Goal: Task Accomplishment & Management: Manage account settings

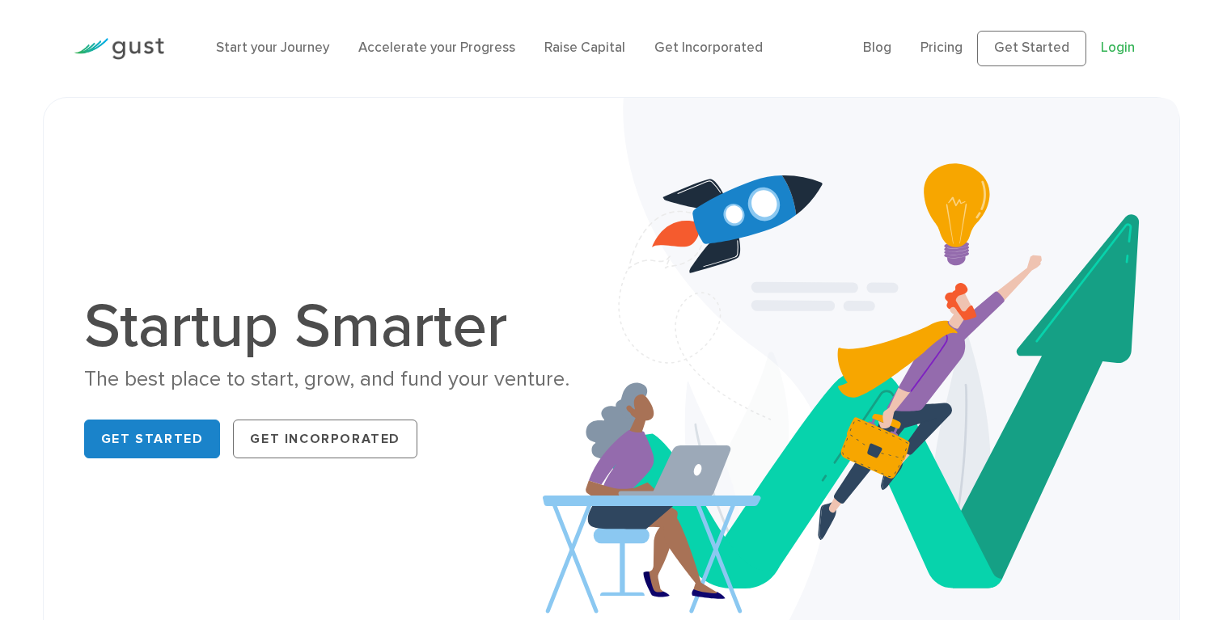
click at [1115, 40] on link "Login" at bounding box center [1118, 48] width 34 height 16
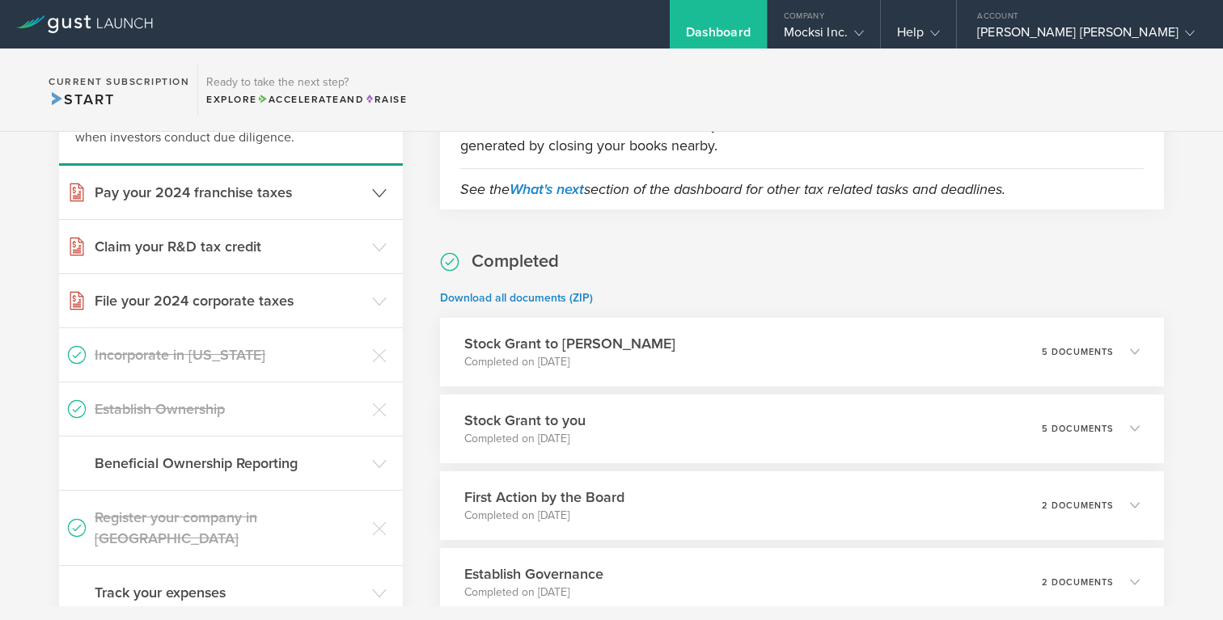
scroll to position [184, 0]
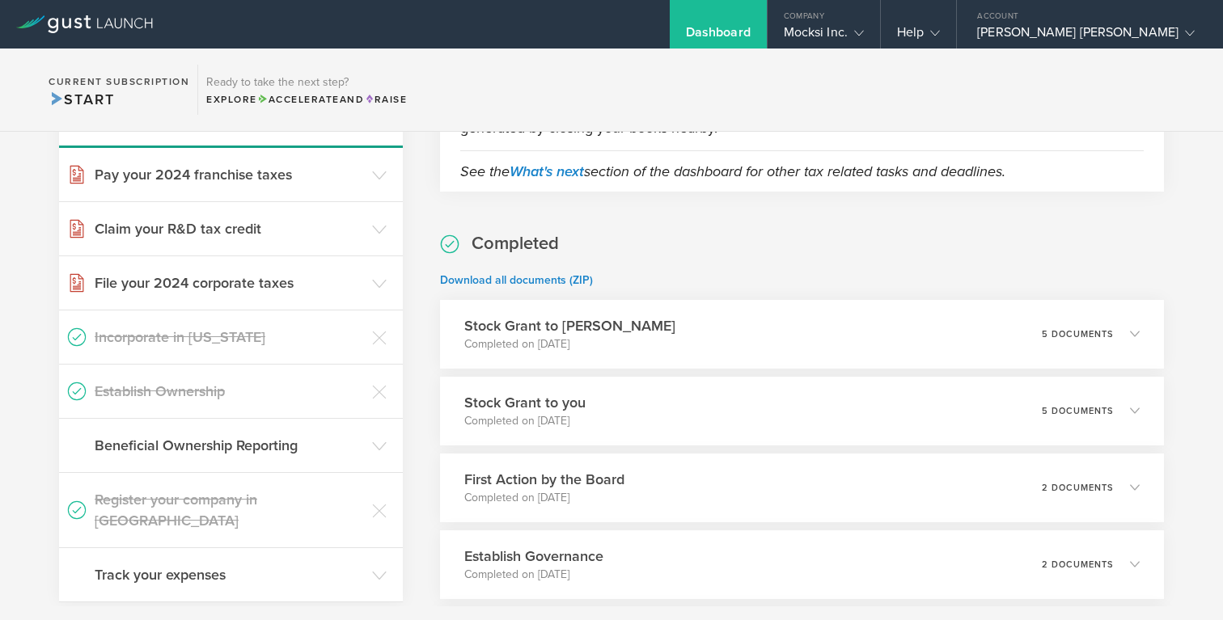
click at [183, 387] on h3 "Establish Ownership" at bounding box center [229, 391] width 269 height 21
click at [192, 448] on h3 "Beneficial Ownership Reporting" at bounding box center [229, 445] width 269 height 21
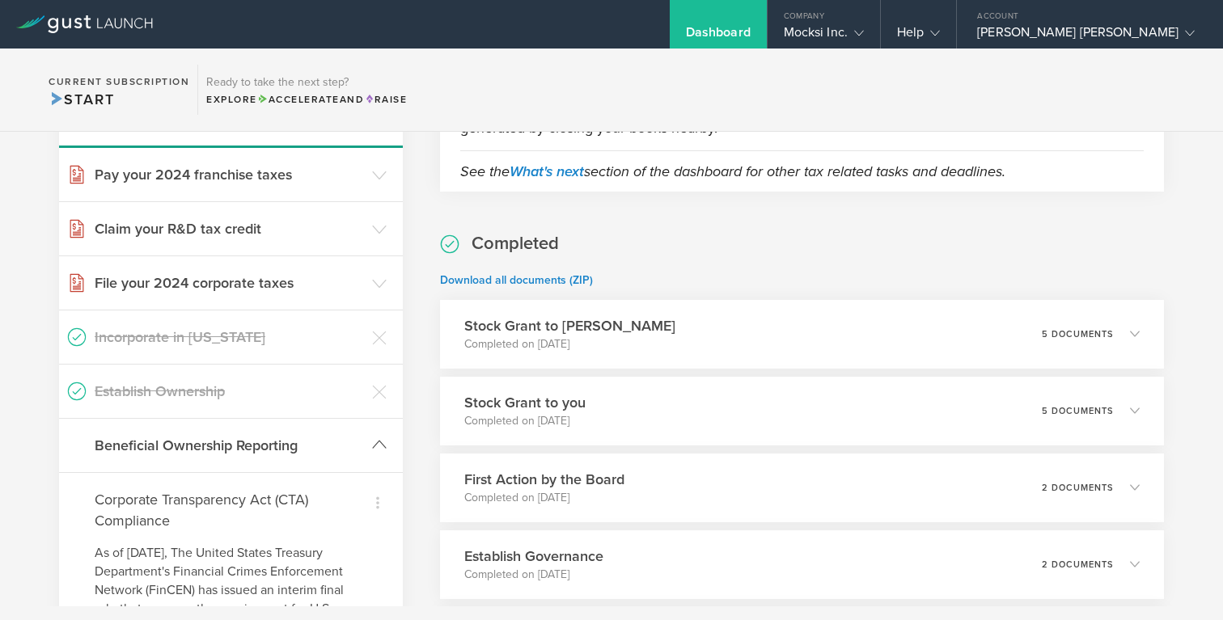
click at [192, 448] on h3 "Beneficial Ownership Reporting" at bounding box center [229, 445] width 269 height 21
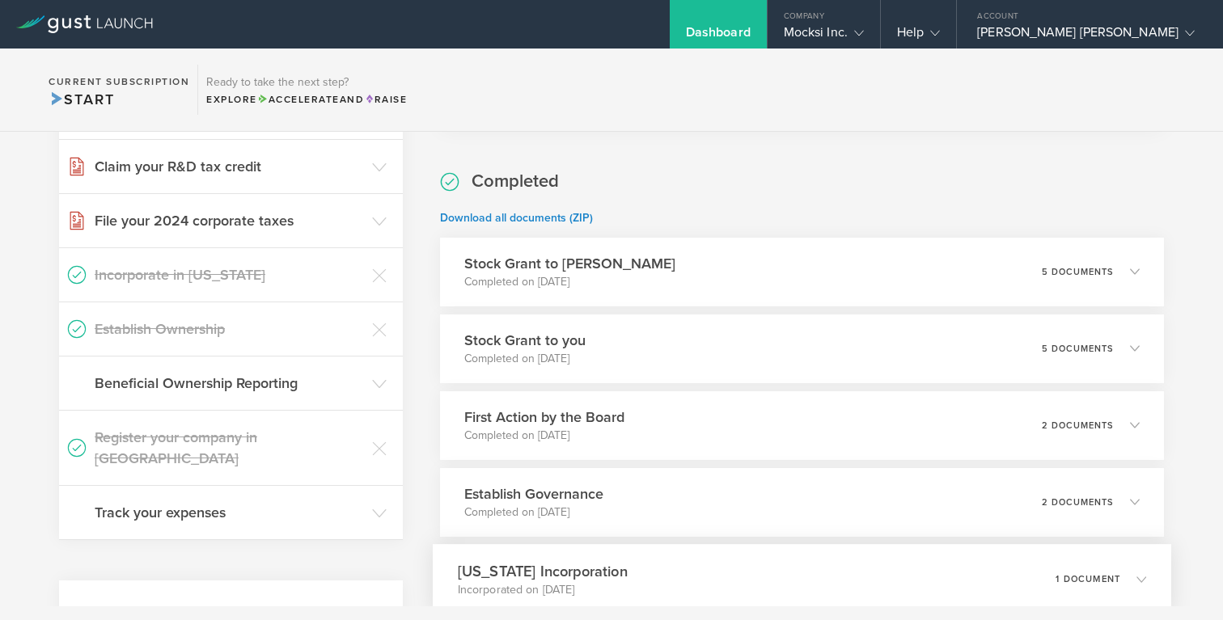
scroll to position [241, 0]
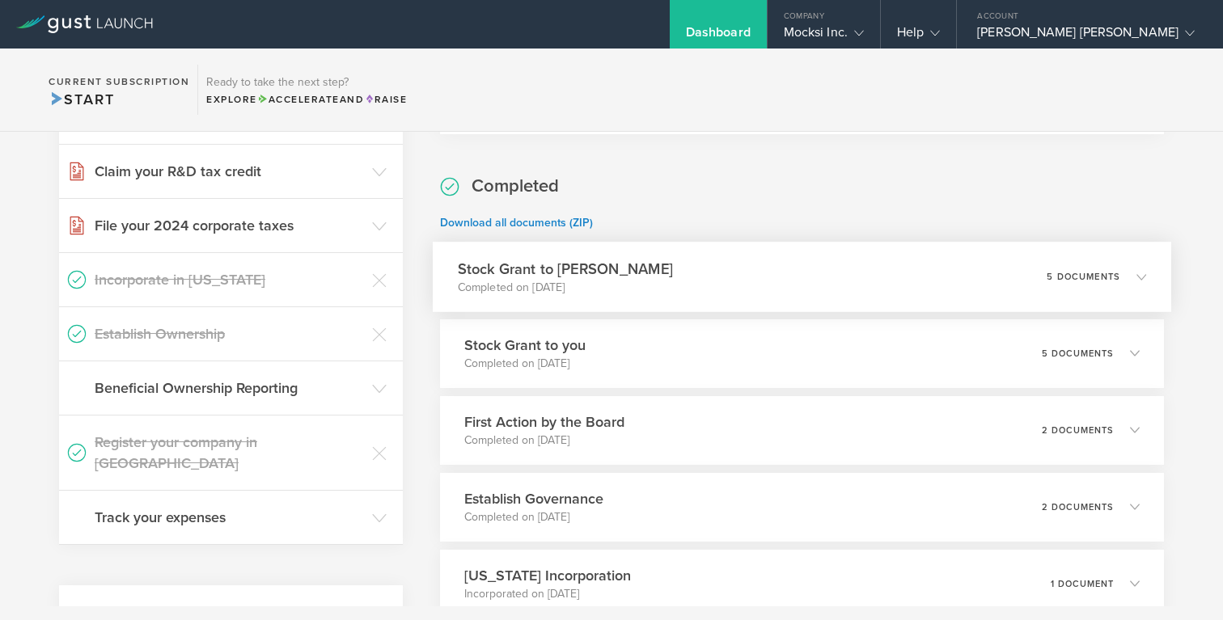
click at [595, 284] on p "Completed on [DATE]" at bounding box center [564, 287] width 215 height 16
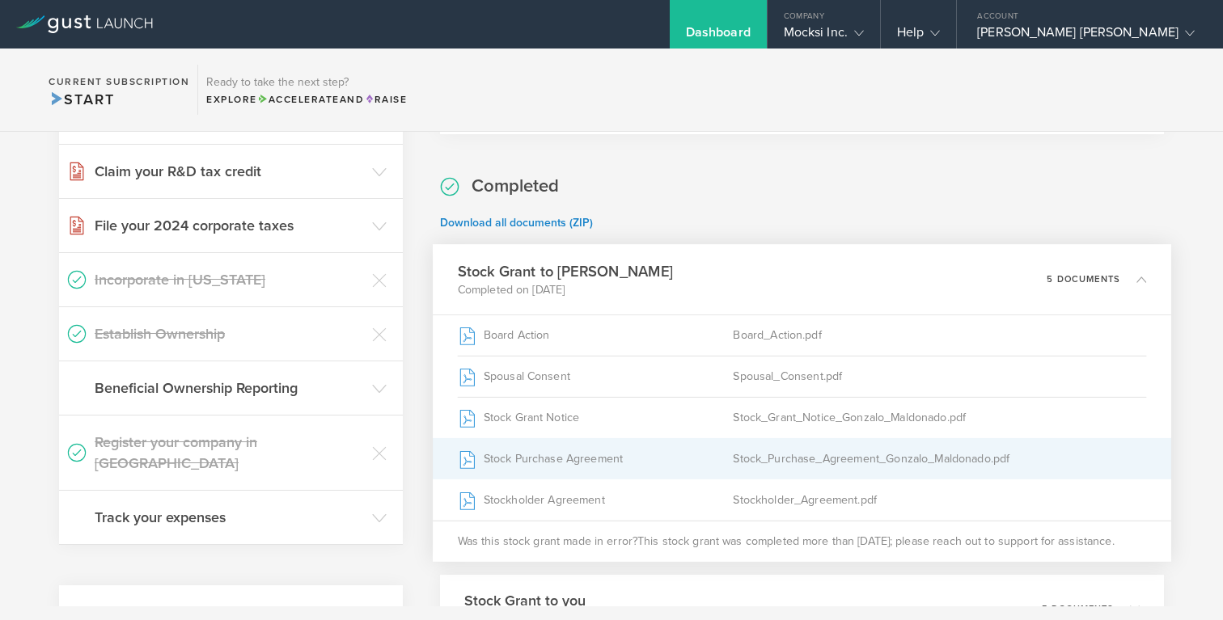
click at [573, 457] on div "Stock Purchase Agreement" at bounding box center [595, 458] width 276 height 40
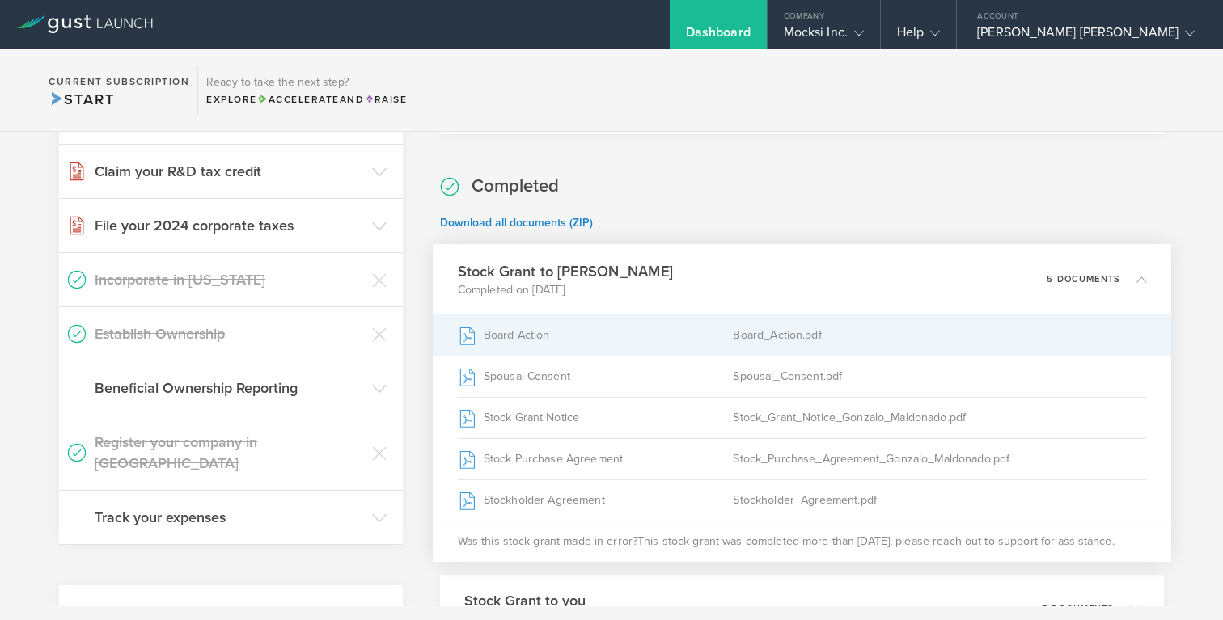
scroll to position [239, 0]
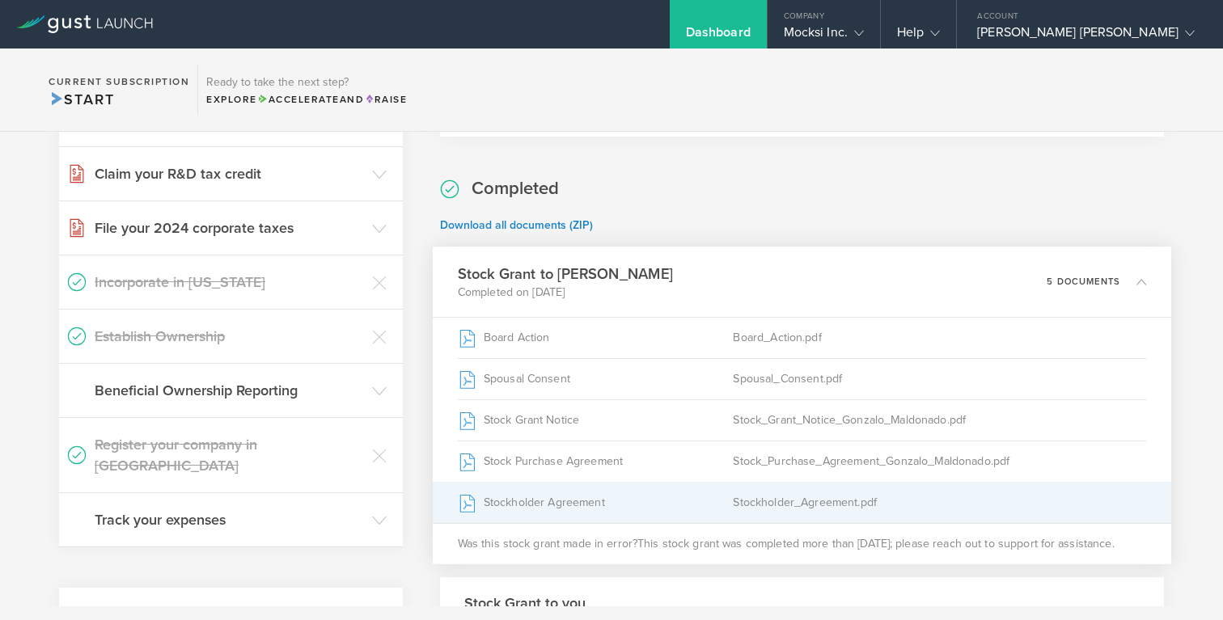
click at [570, 504] on div "Stockholder Agreement" at bounding box center [595, 502] width 276 height 40
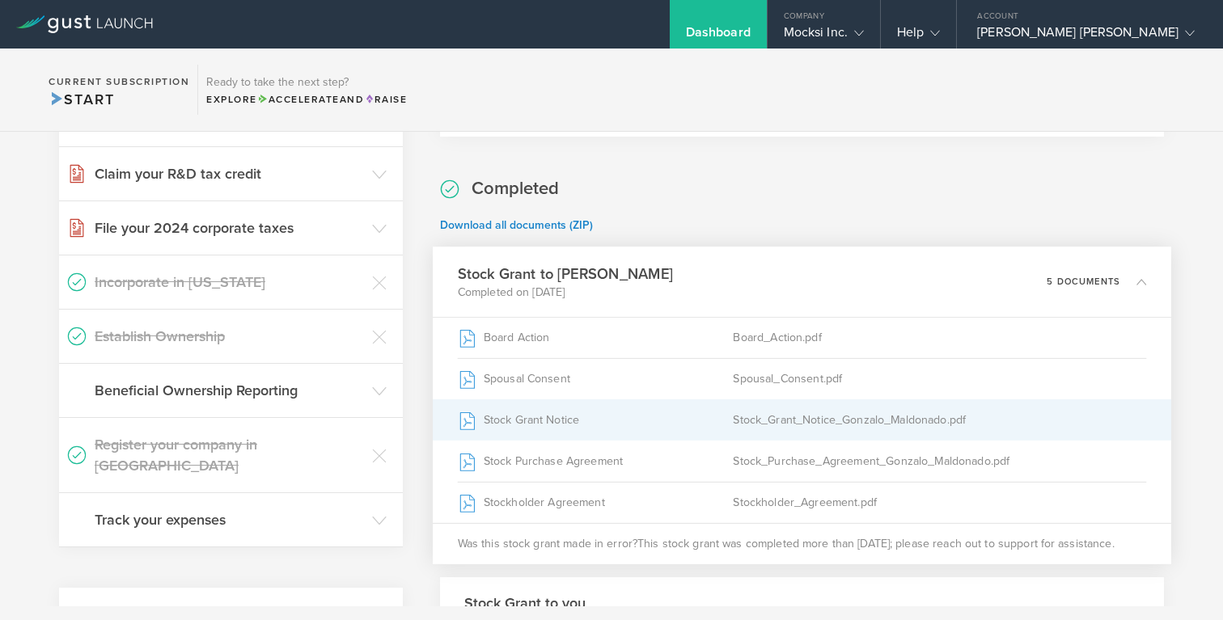
click at [565, 417] on div "Stock Grant Notice" at bounding box center [595, 420] width 276 height 40
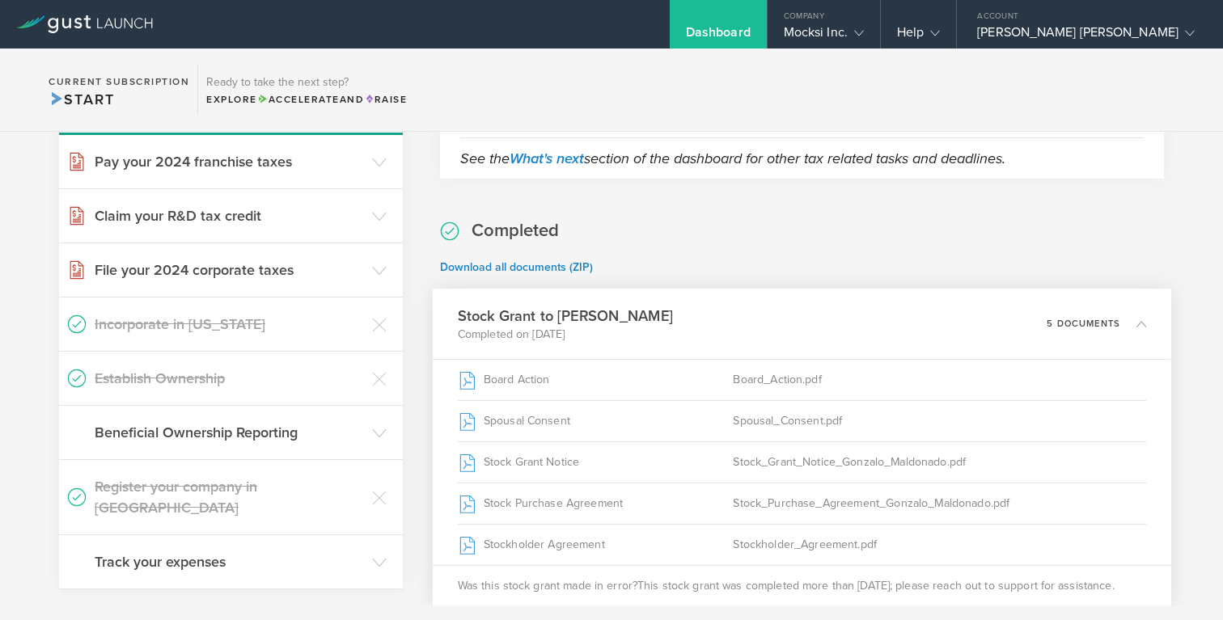
scroll to position [222, 0]
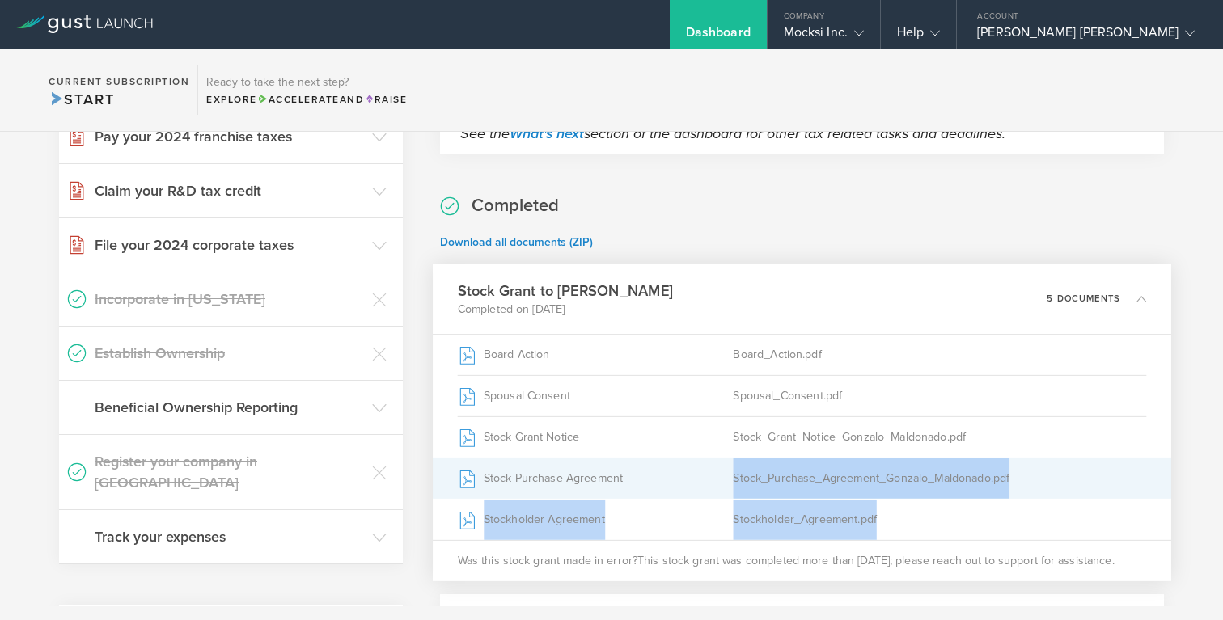
drag, startPoint x: 940, startPoint y: 527, endPoint x: 725, endPoint y: 488, distance: 218.8
click at [541, 370] on div "Board Action Board_Action.pdf Spousal Consent Spousal_Consent.pdf Stock Grant N…" at bounding box center [802, 457] width 738 height 248
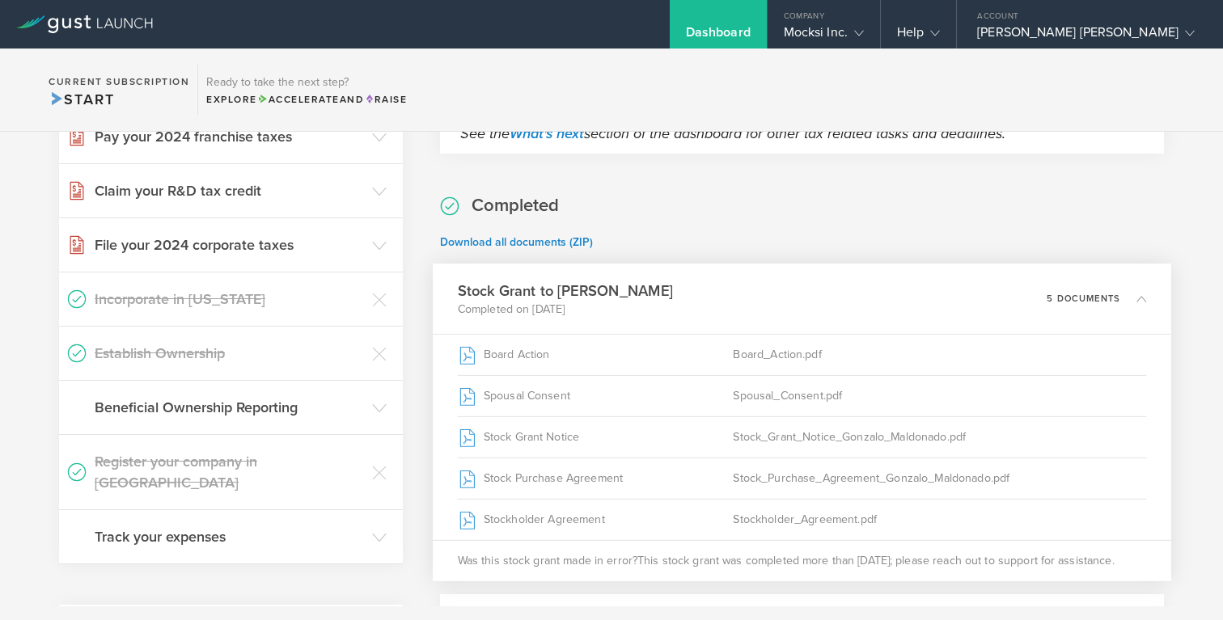
click at [864, 553] on span "This stock grant was completed more than [DATE]; please reach out to support fo…" at bounding box center [875, 560] width 477 height 16
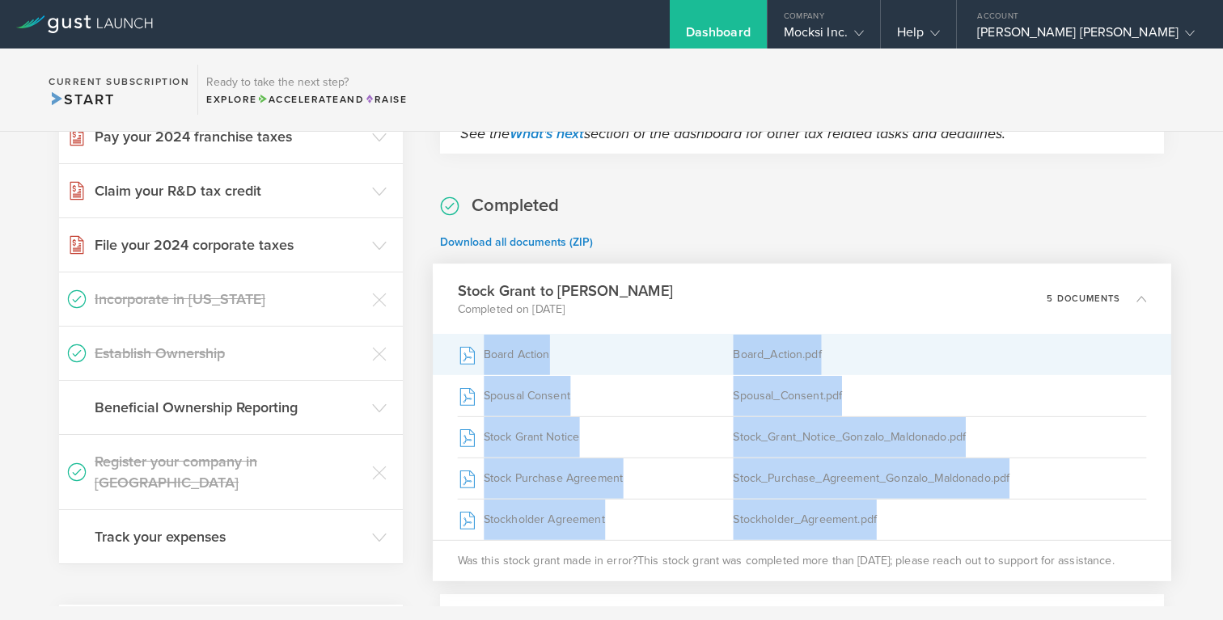
drag, startPoint x: 886, startPoint y: 525, endPoint x: 482, endPoint y: 352, distance: 439.2
click at [482, 352] on div "Board Action Board_Action.pdf Spousal Consent Spousal_Consent.pdf Stock Grant N…" at bounding box center [802, 457] width 738 height 248
copy div "Board Action Board_Action.pdf Spousal Consent Spousal_Consent.pdf Stock Grant N…"
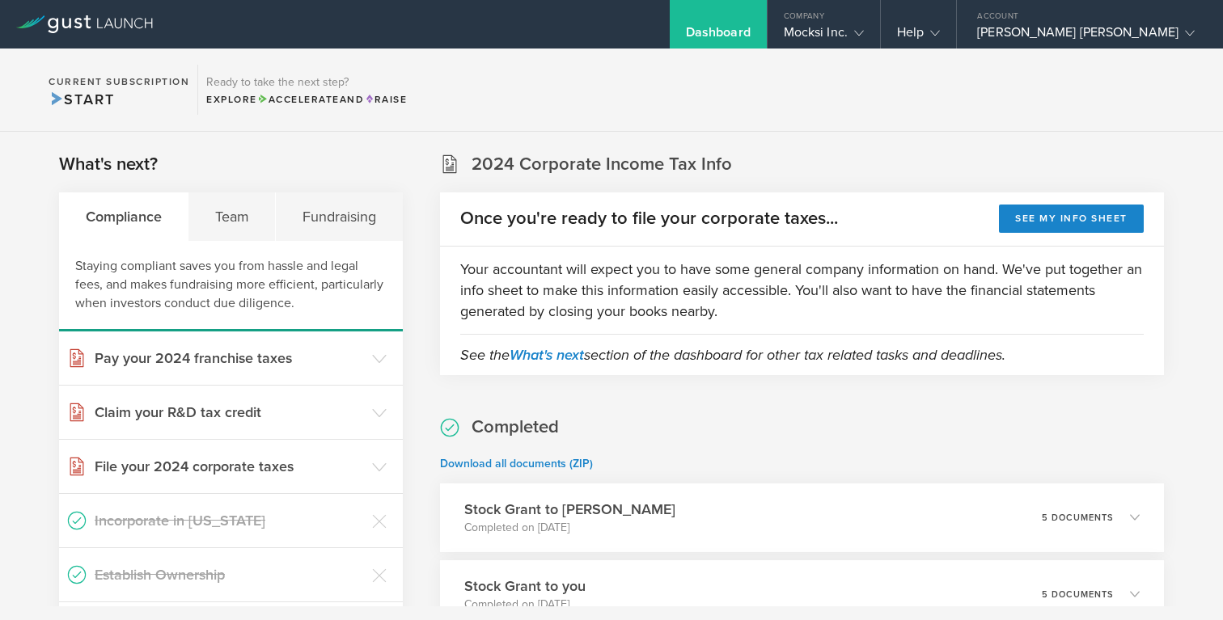
scroll to position [142, 0]
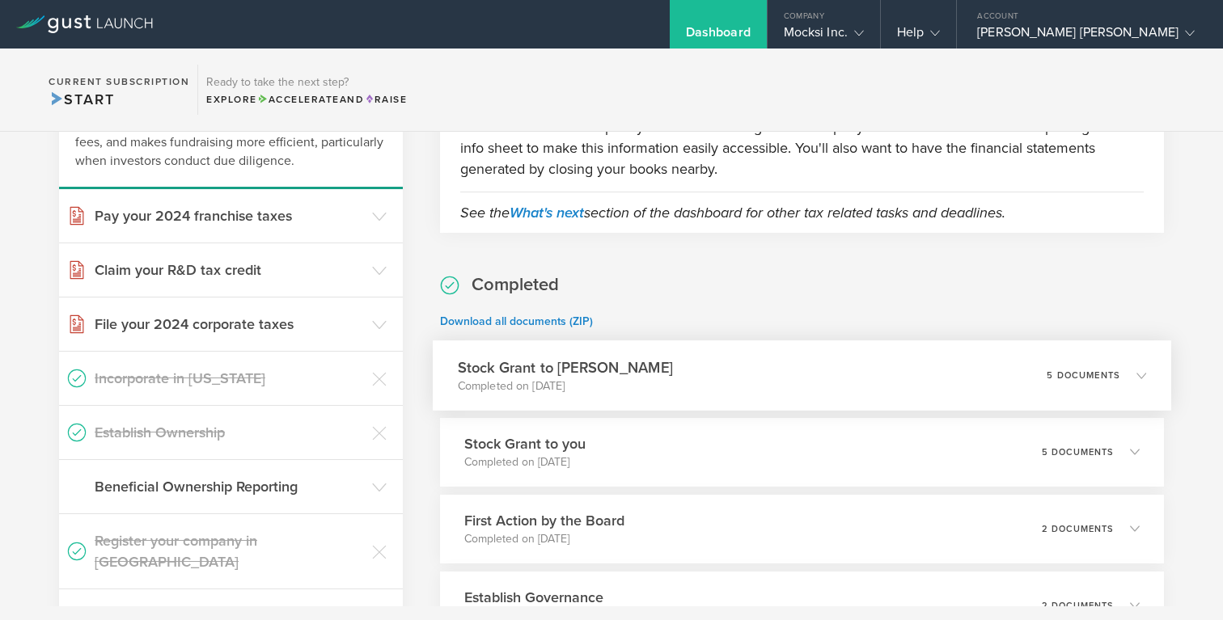
click at [664, 363] on h3 "Stock Grant to [PERSON_NAME]" at bounding box center [564, 368] width 215 height 22
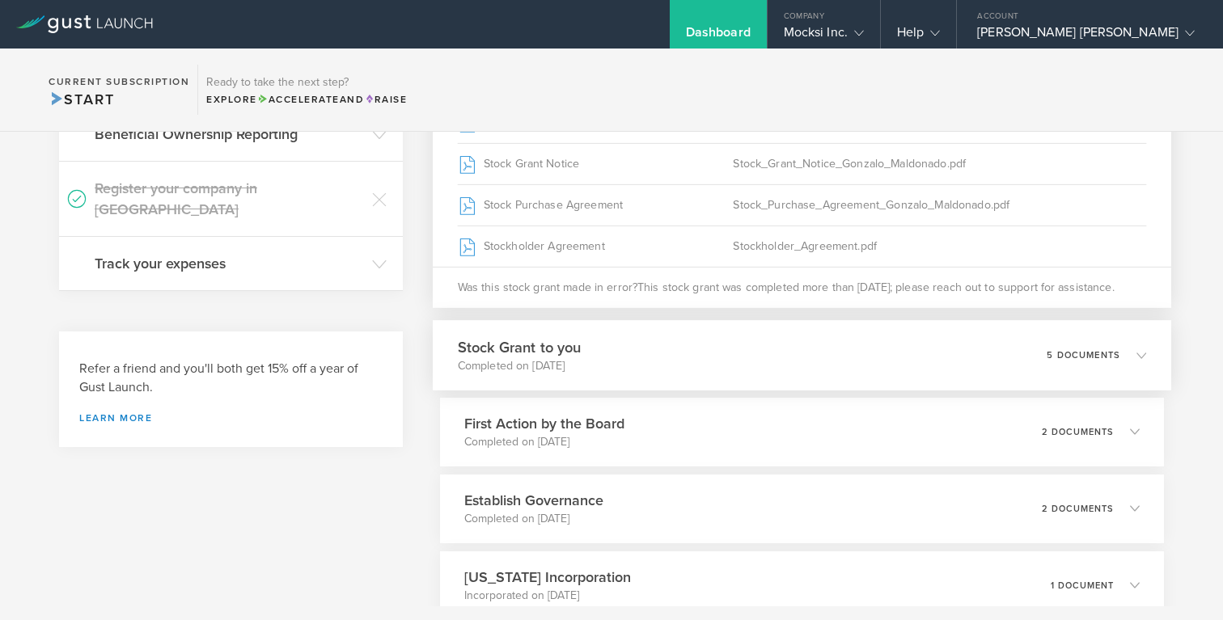
click at [581, 344] on h3 "Stock Grant to you" at bounding box center [519, 347] width 124 height 22
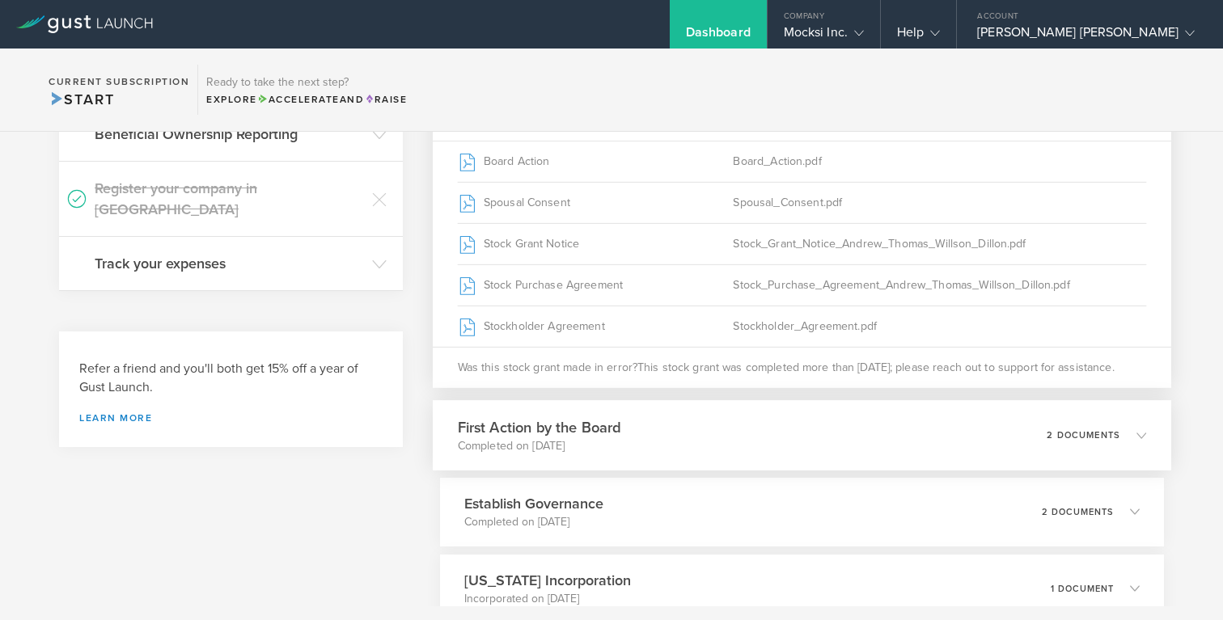
scroll to position [346, 0]
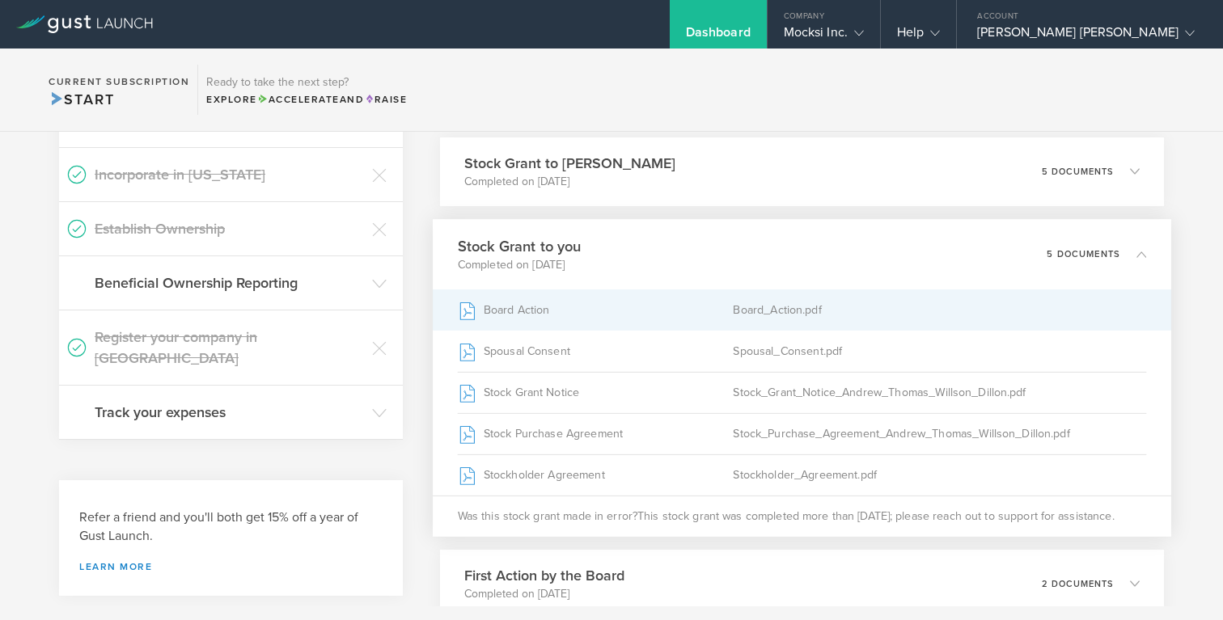
click at [569, 314] on div "Board Action" at bounding box center [595, 310] width 276 height 40
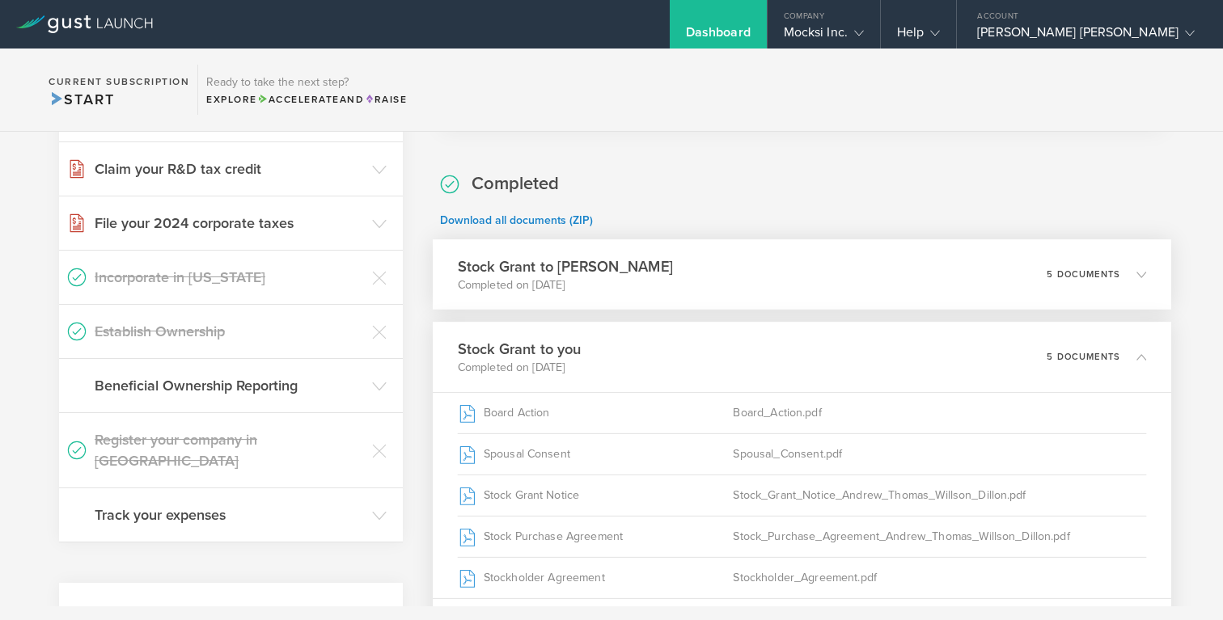
click at [672, 259] on h3 "Stock Grant to [PERSON_NAME]" at bounding box center [564, 267] width 215 height 22
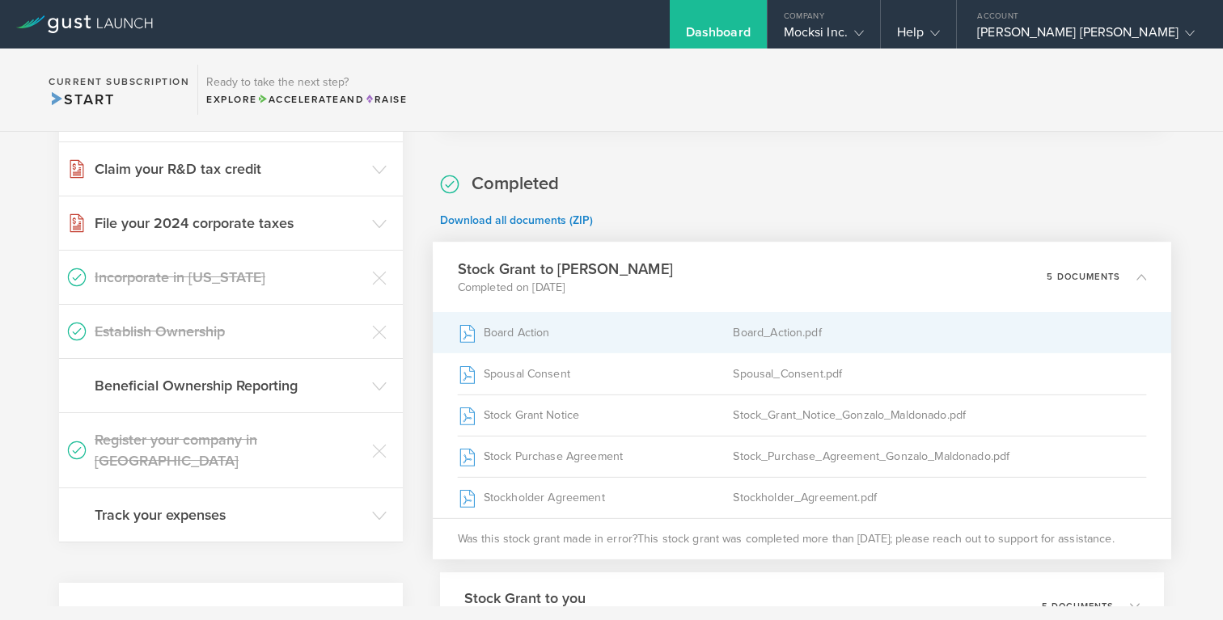
click at [577, 329] on div "Board Action" at bounding box center [595, 332] width 276 height 40
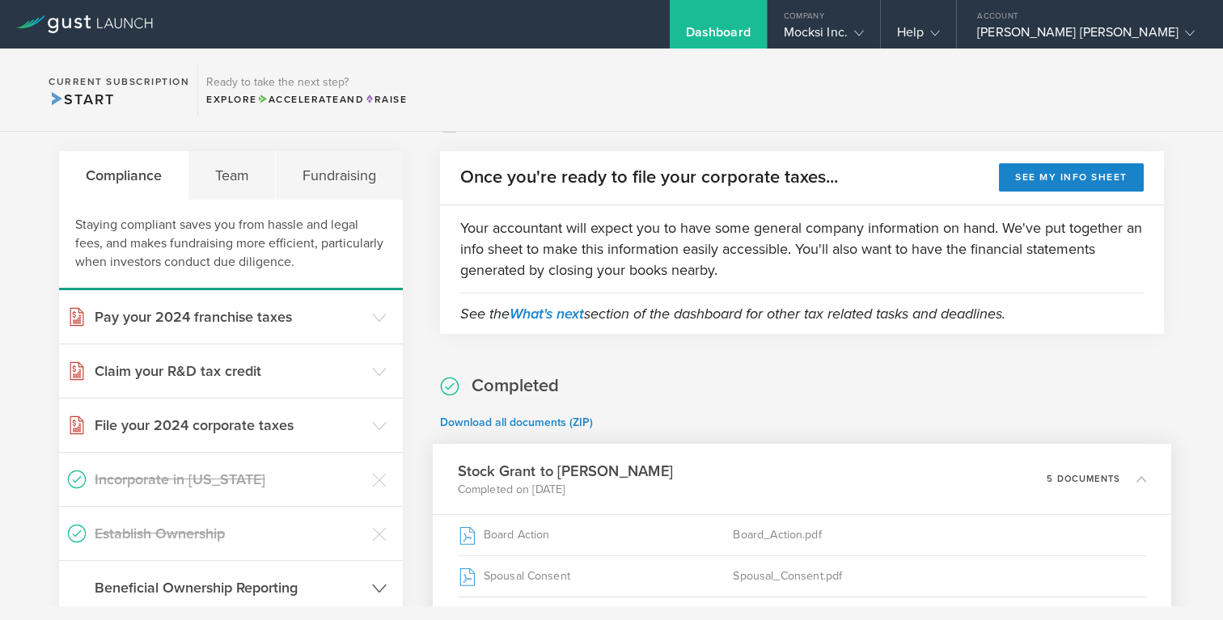
scroll to position [0, 0]
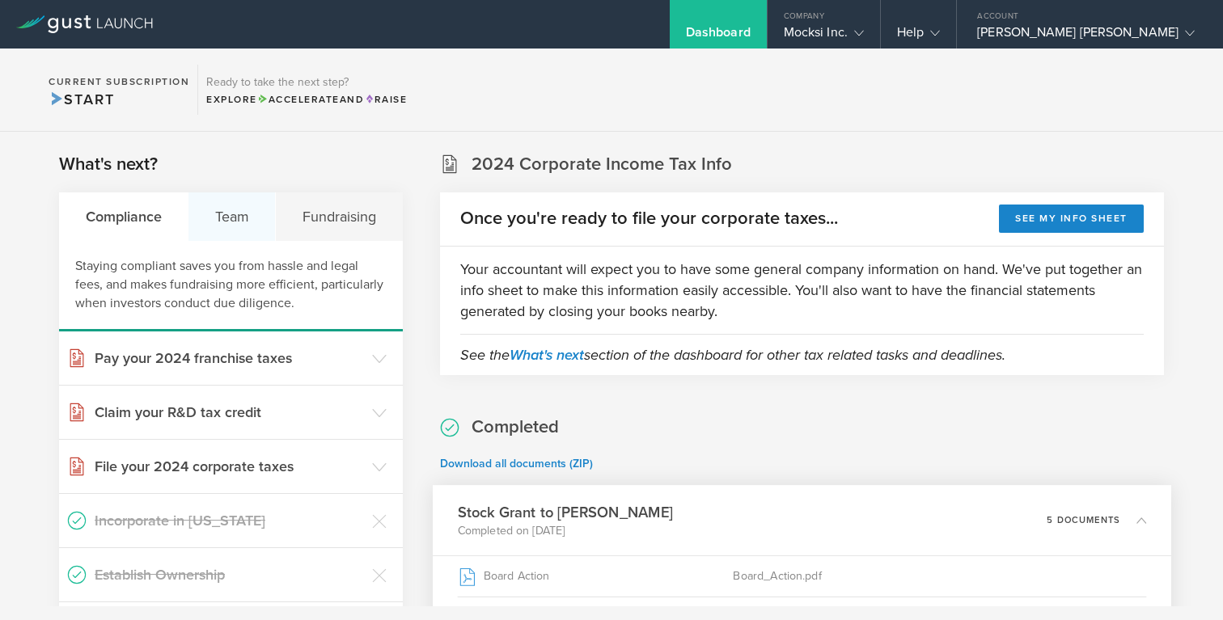
click at [235, 213] on div "Team" at bounding box center [231, 217] width 87 height 49
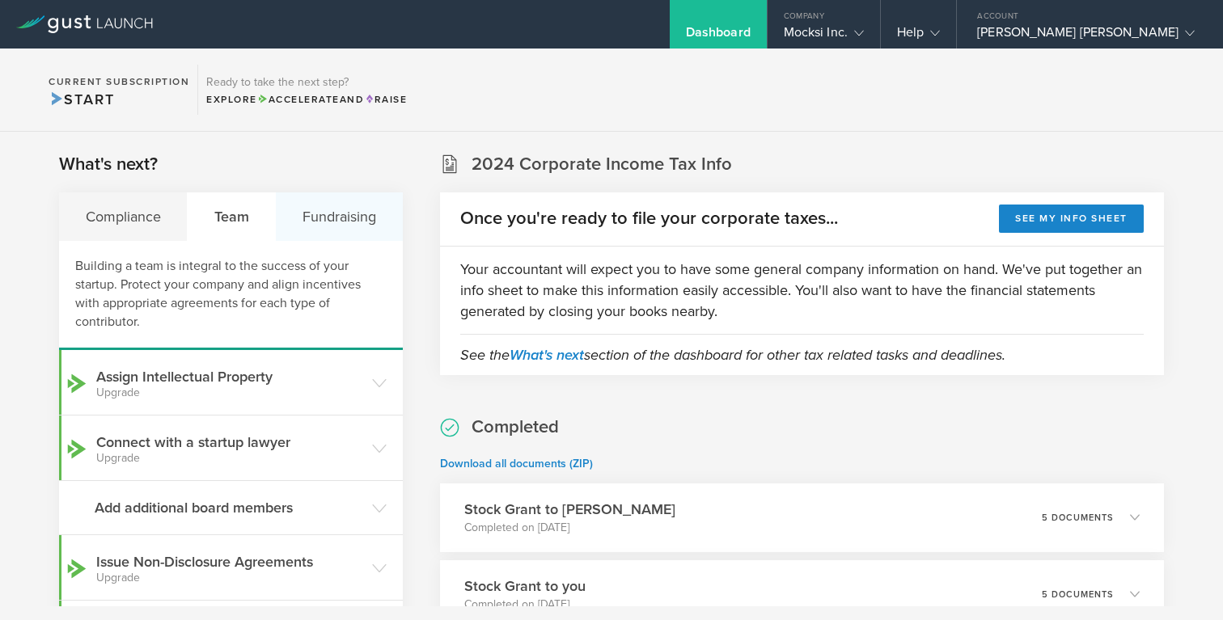
click at [322, 209] on div "Fundraising" at bounding box center [339, 217] width 126 height 49
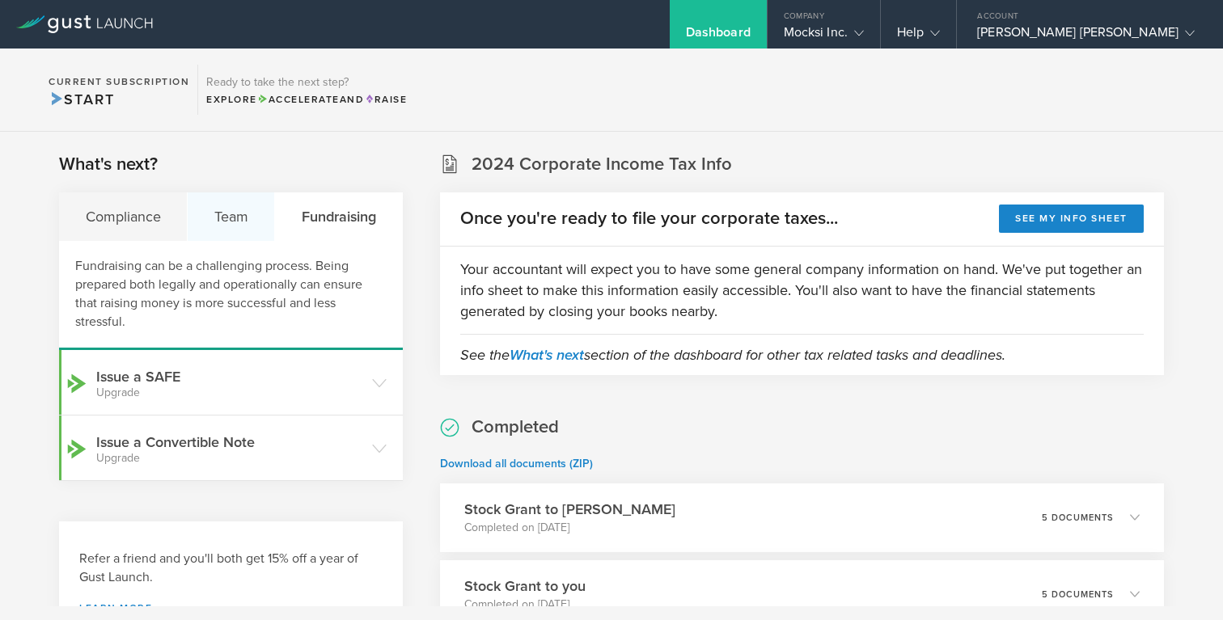
click at [256, 225] on div "Team" at bounding box center [231, 217] width 87 height 49
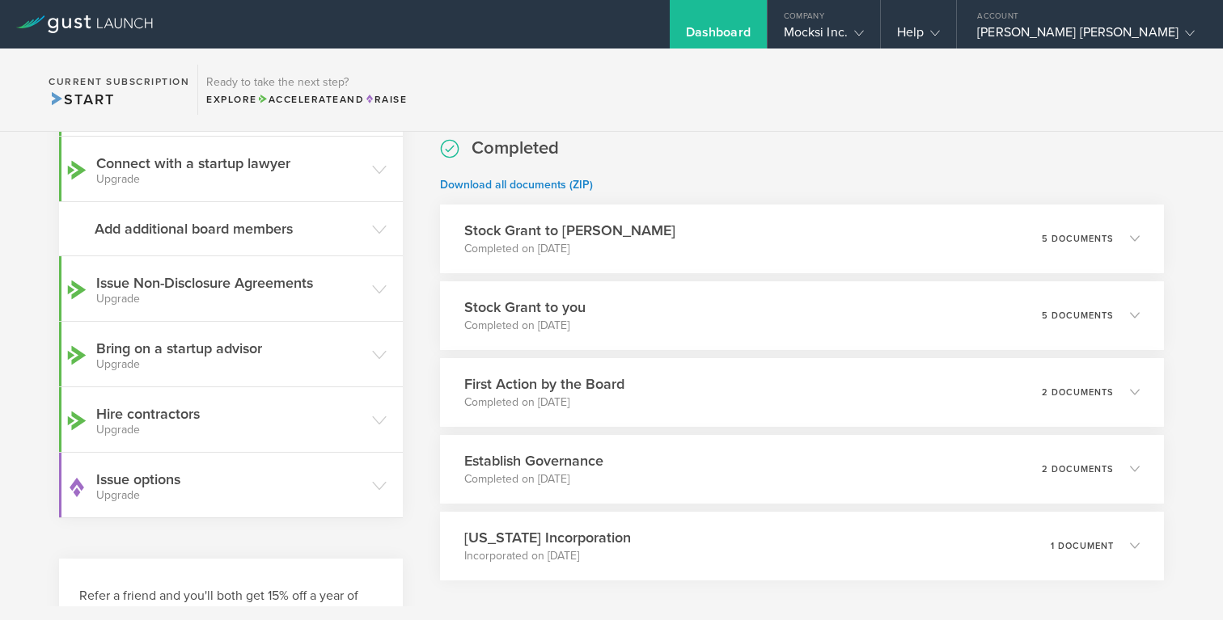
scroll to position [293, 0]
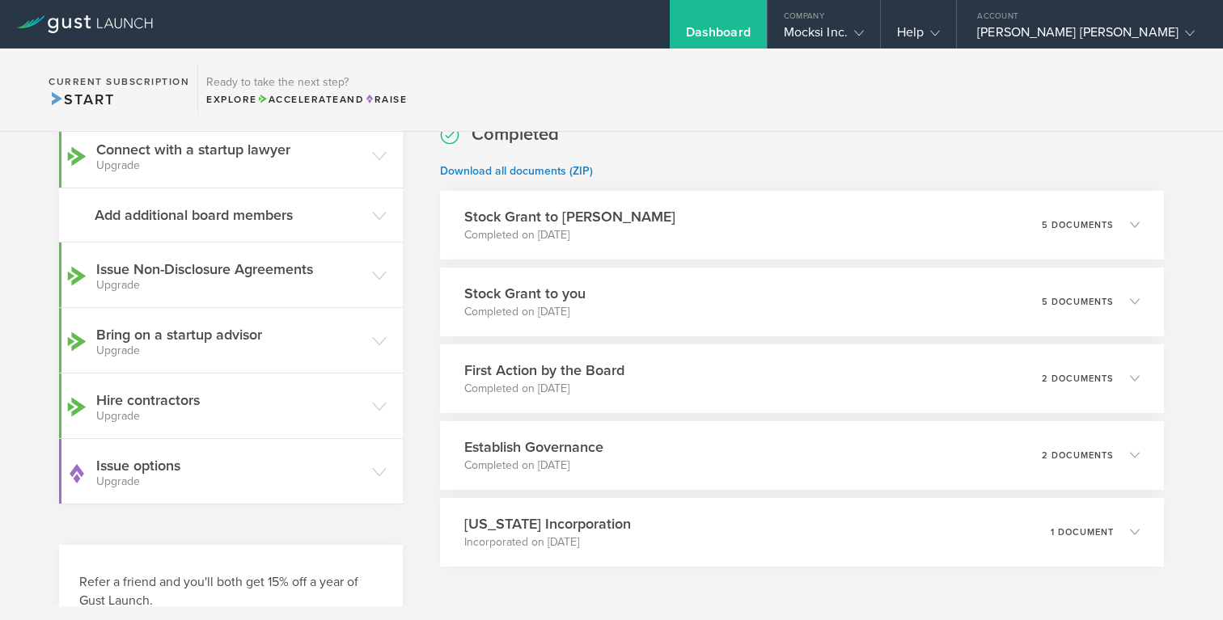
click at [256, 225] on h3 "Add additional board members" at bounding box center [229, 215] width 269 height 21
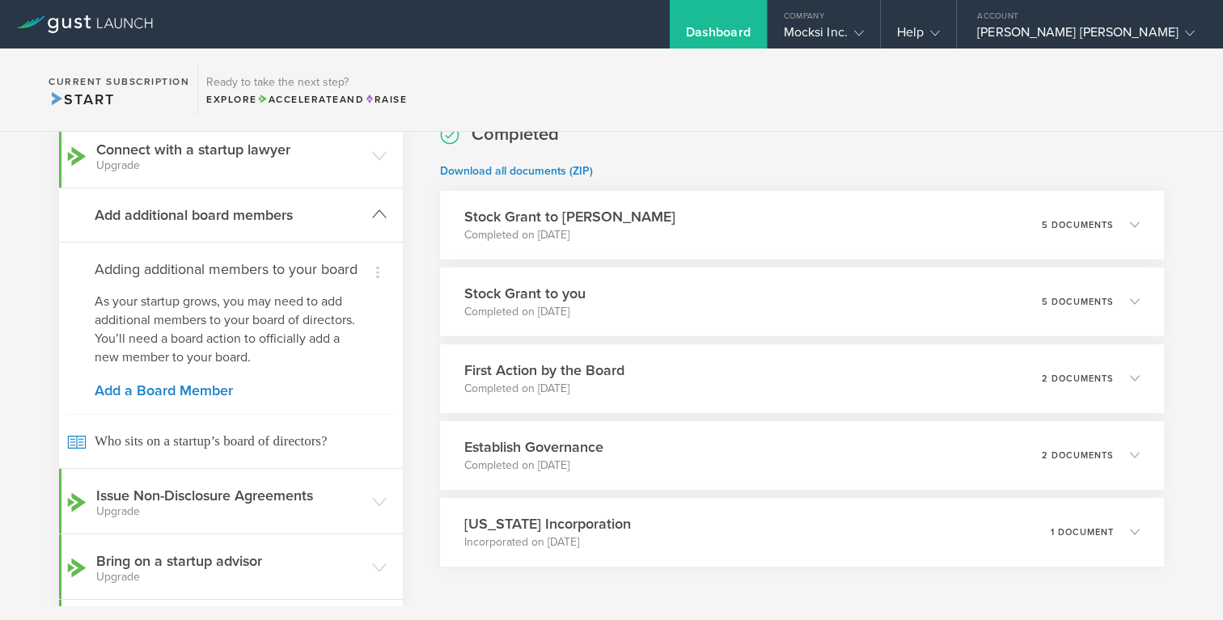
click at [259, 221] on h3 "Add additional board members" at bounding box center [229, 215] width 269 height 21
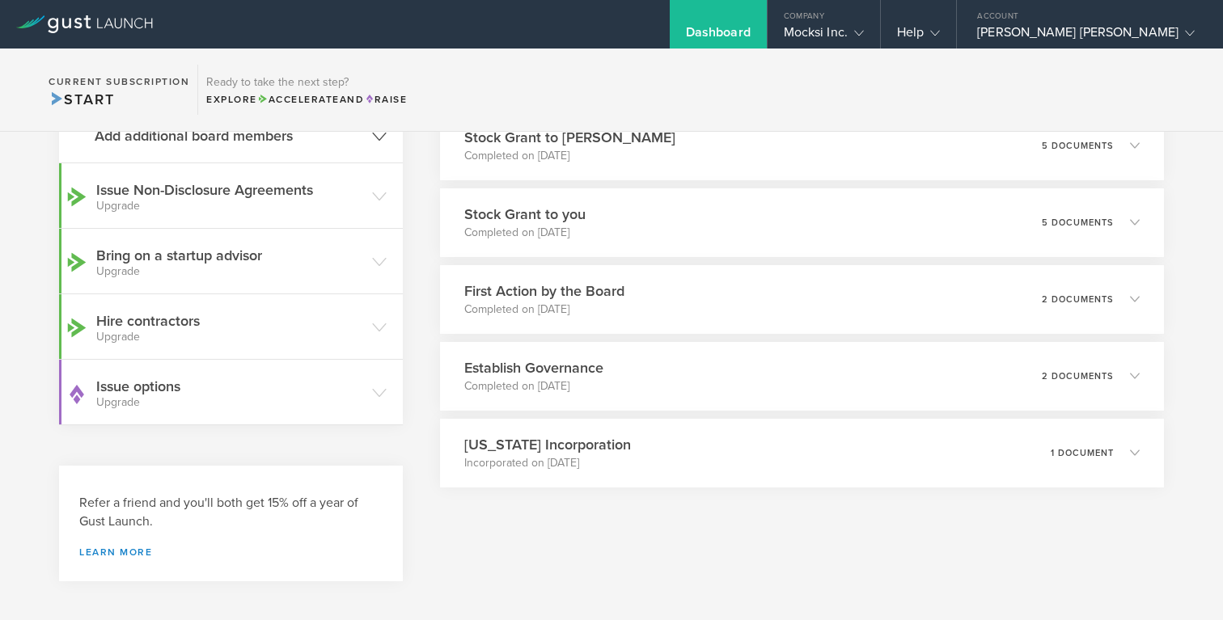
scroll to position [383, 0]
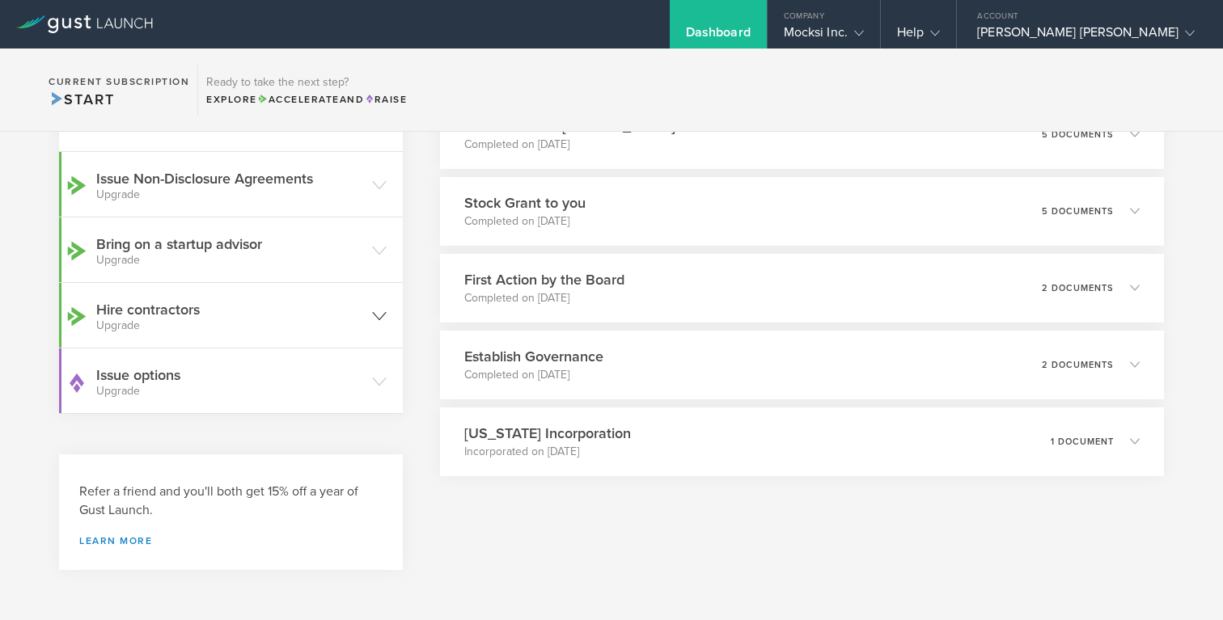
click at [235, 324] on small "Upgrade" at bounding box center [230, 325] width 268 height 11
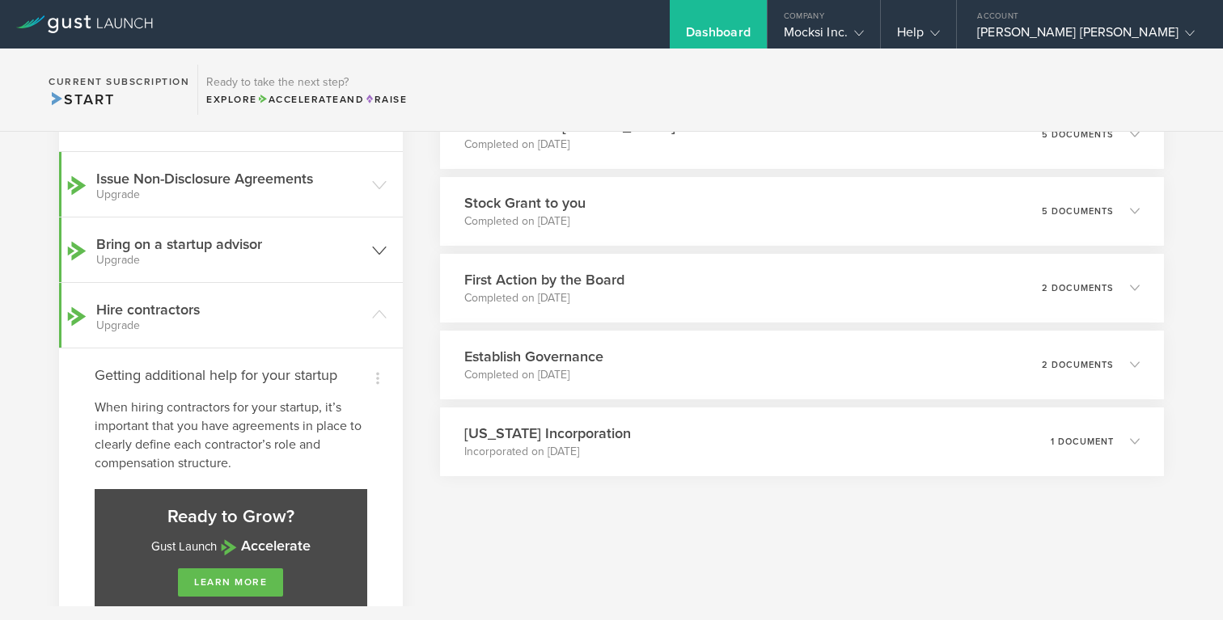
click at [245, 273] on header "Bring on a startup advisor Upgrade" at bounding box center [231, 250] width 344 height 65
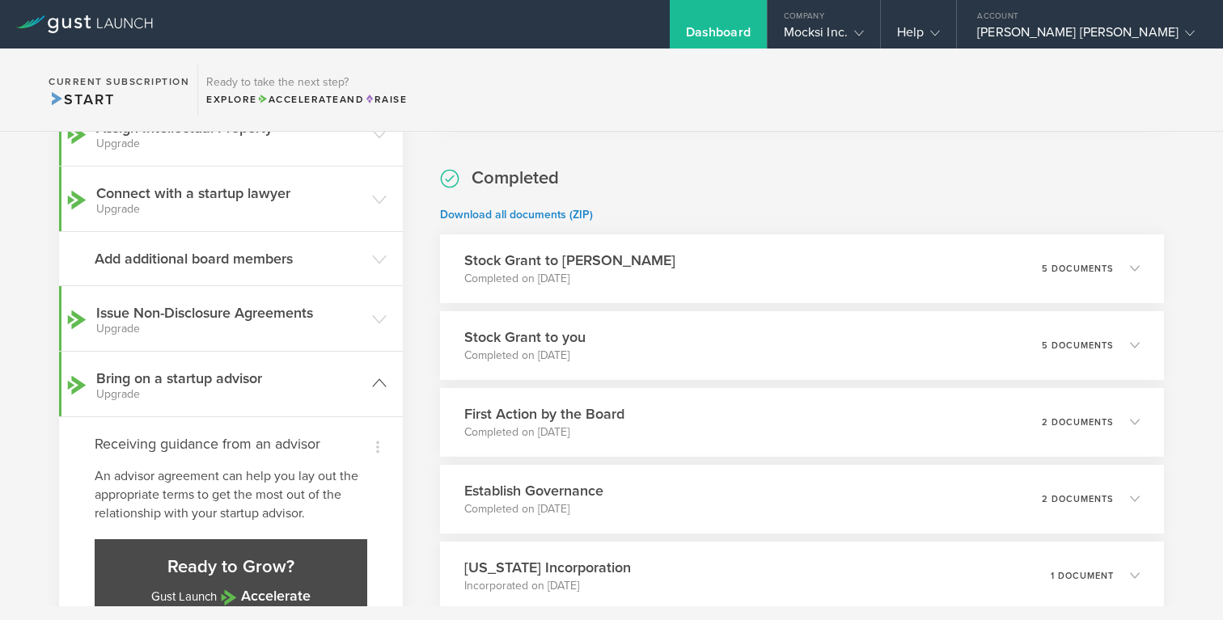
scroll to position [193, 0]
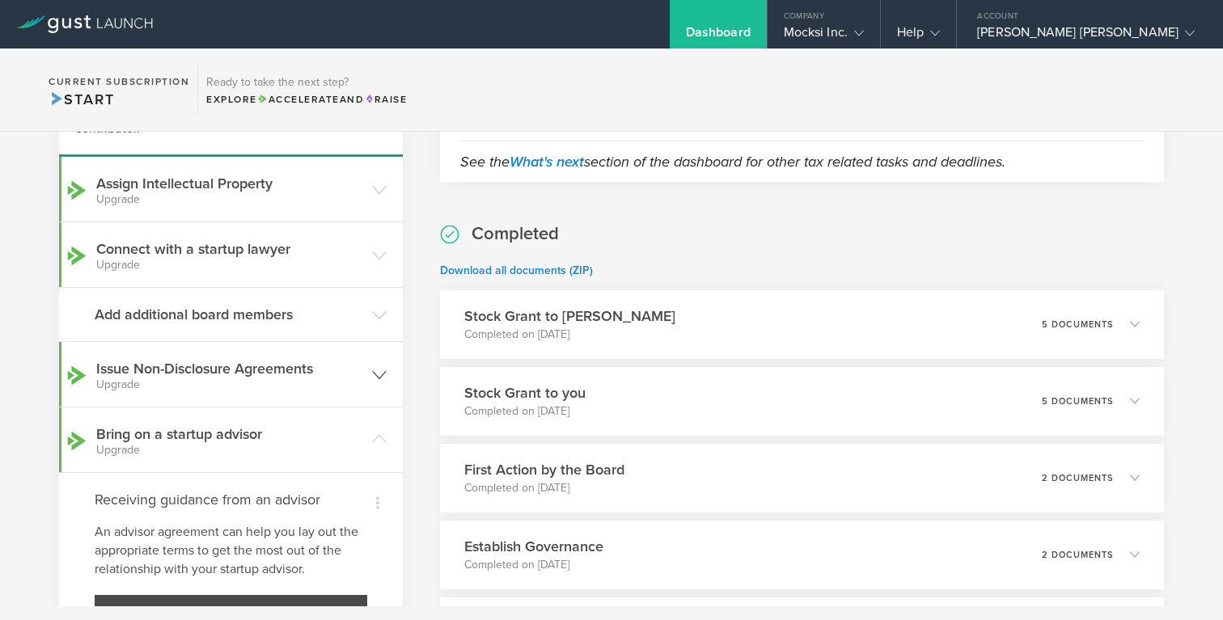
click at [226, 372] on h3 "Issue Non-Disclosure Agreements Upgrade" at bounding box center [230, 374] width 268 height 32
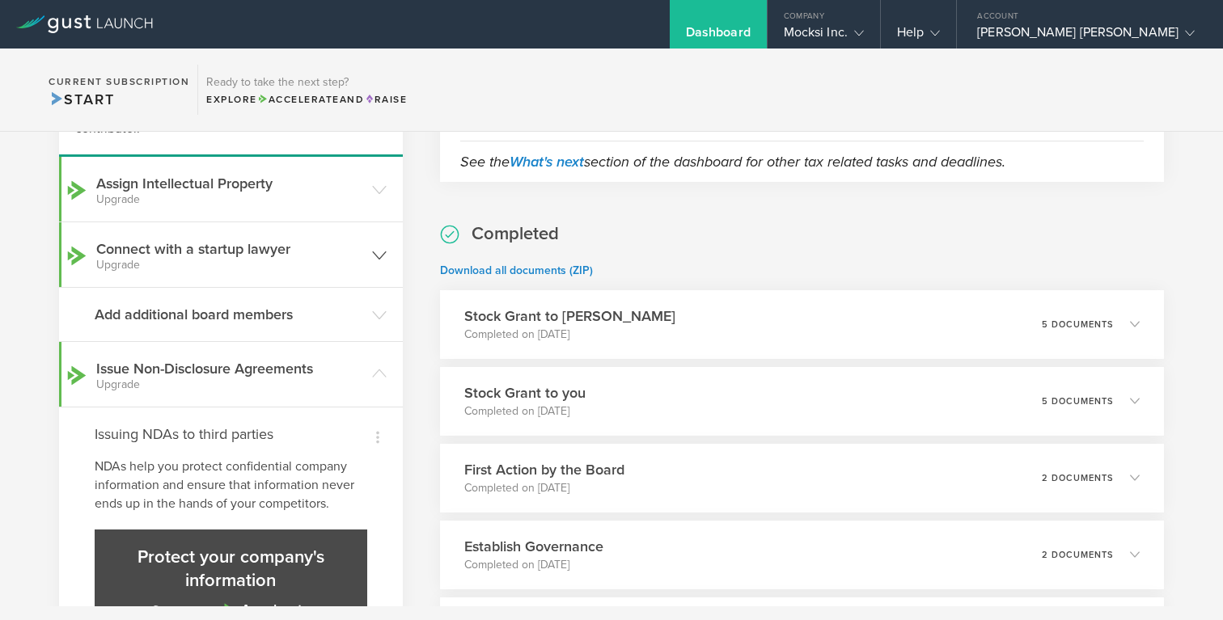
click at [251, 251] on h3 "Connect with a startup lawyer Upgrade" at bounding box center [230, 255] width 268 height 32
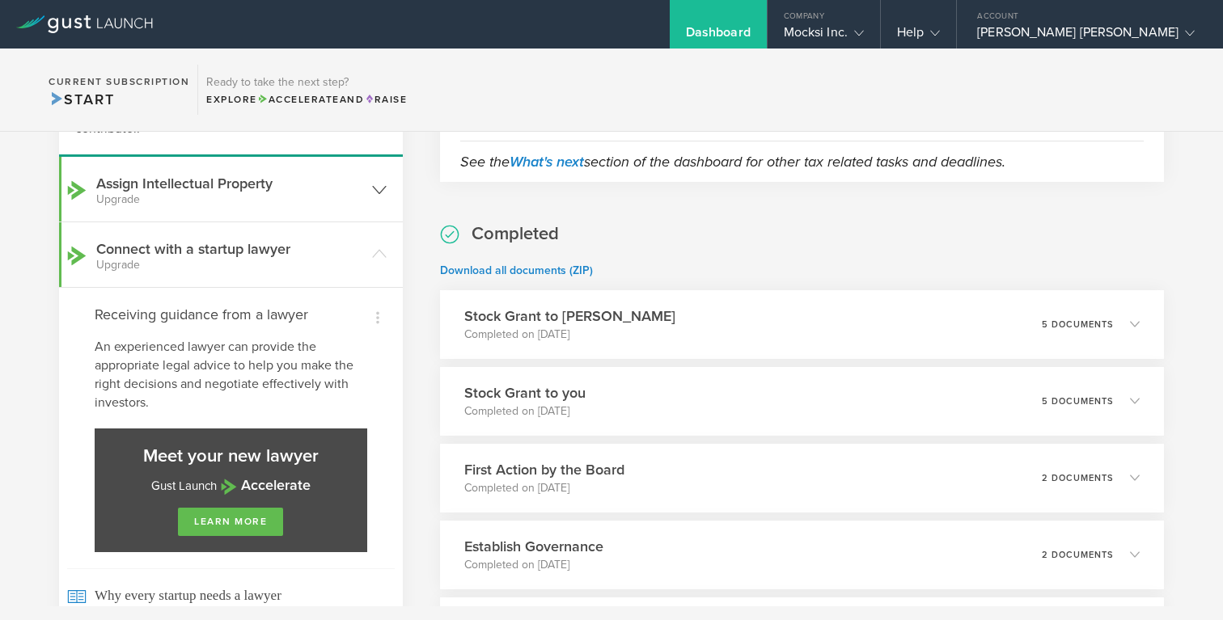
click at [256, 201] on small "Upgrade" at bounding box center [230, 199] width 268 height 11
